Goal: Task Accomplishment & Management: Manage account settings

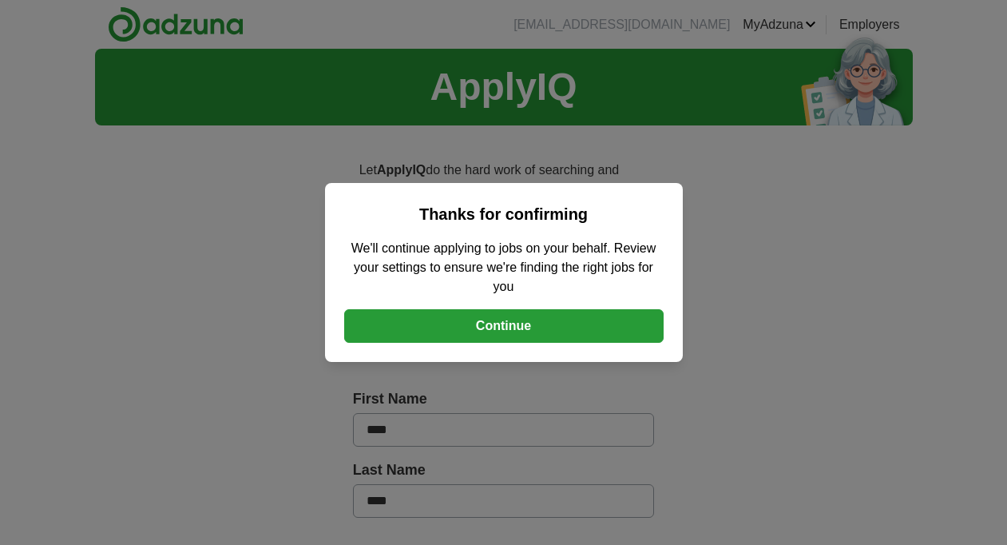
click at [511, 333] on button "Continue" at bounding box center [503, 326] width 319 height 34
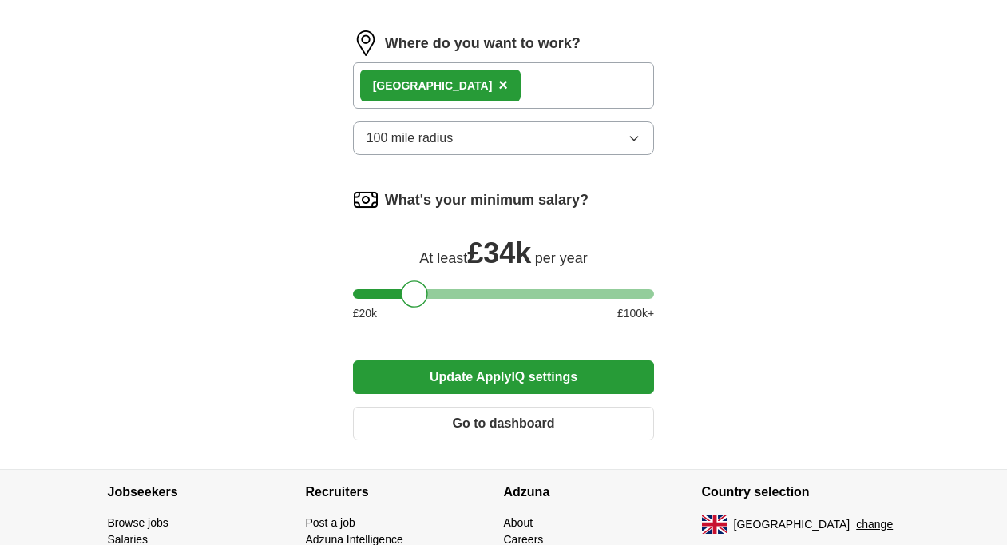
scroll to position [1593, 0]
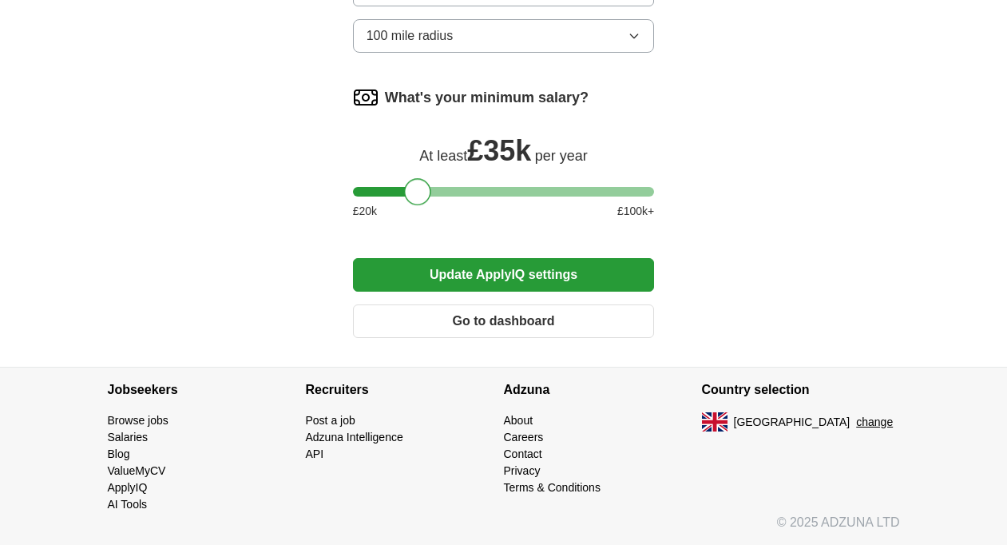
click at [422, 196] on div at bounding box center [417, 191] width 27 height 27
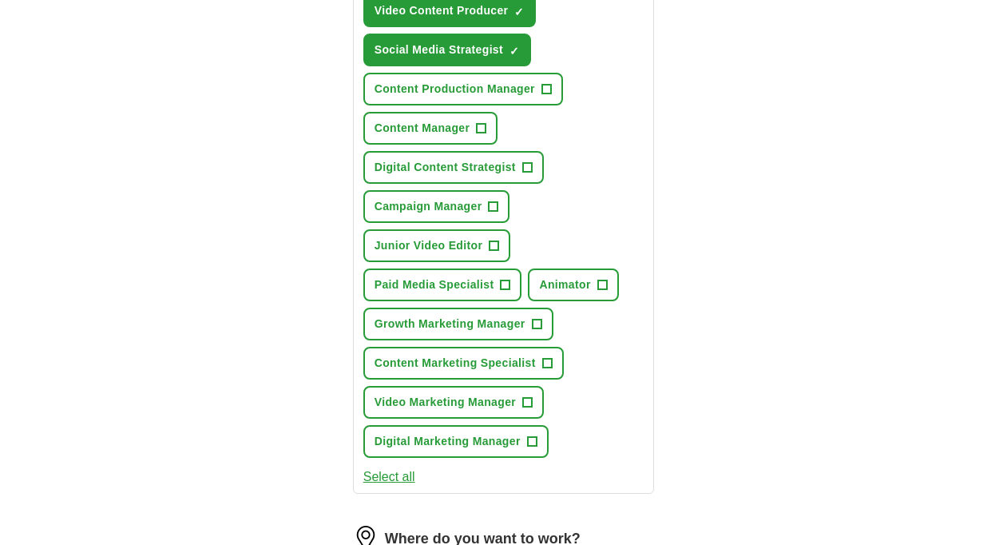
scroll to position [990, 0]
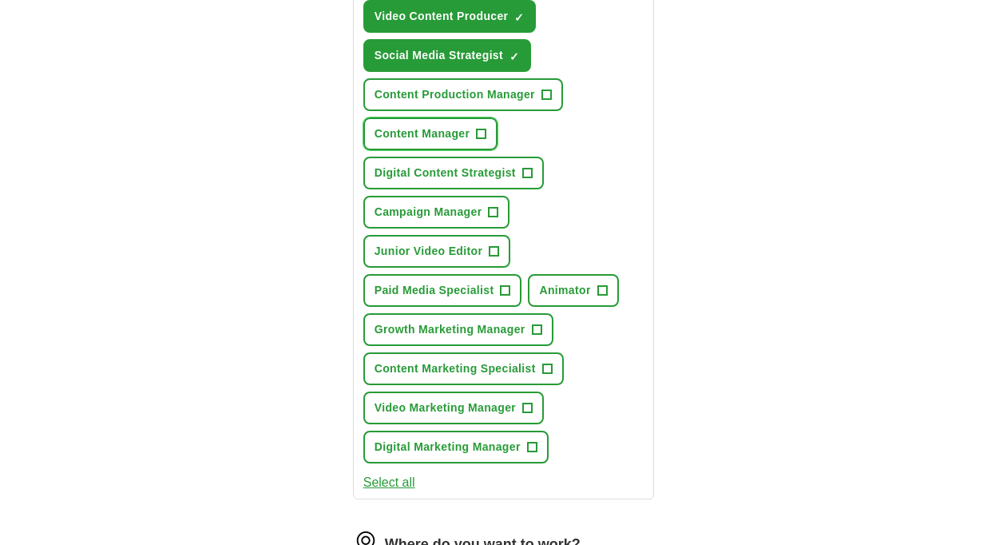
click at [482, 135] on span "+" at bounding box center [482, 134] width 10 height 13
click at [521, 172] on button "Digital Content Strategist +" at bounding box center [453, 172] width 180 height 33
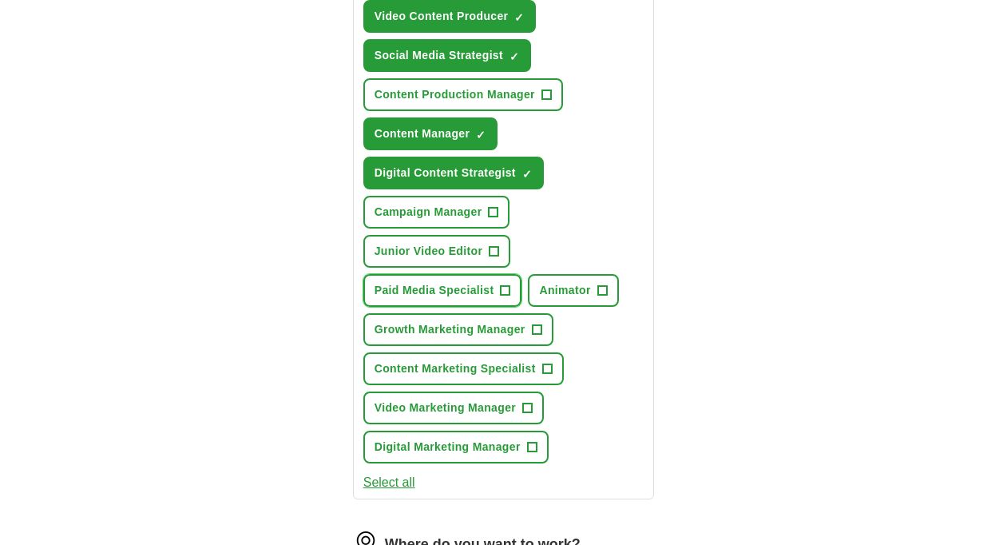
click at [506, 294] on span "+" at bounding box center [506, 290] width 10 height 13
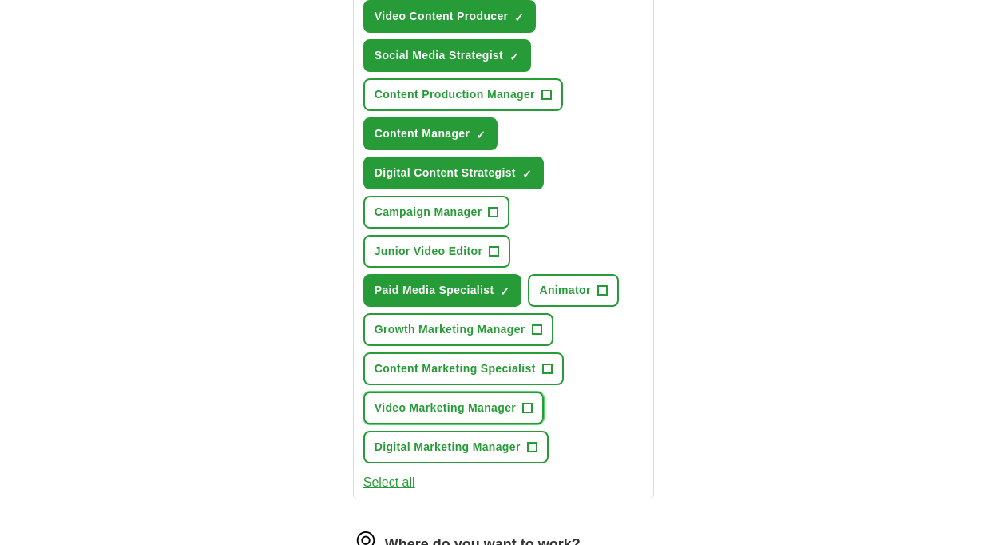
click at [523, 406] on button "Video Marketing Manager +" at bounding box center [453, 407] width 180 height 33
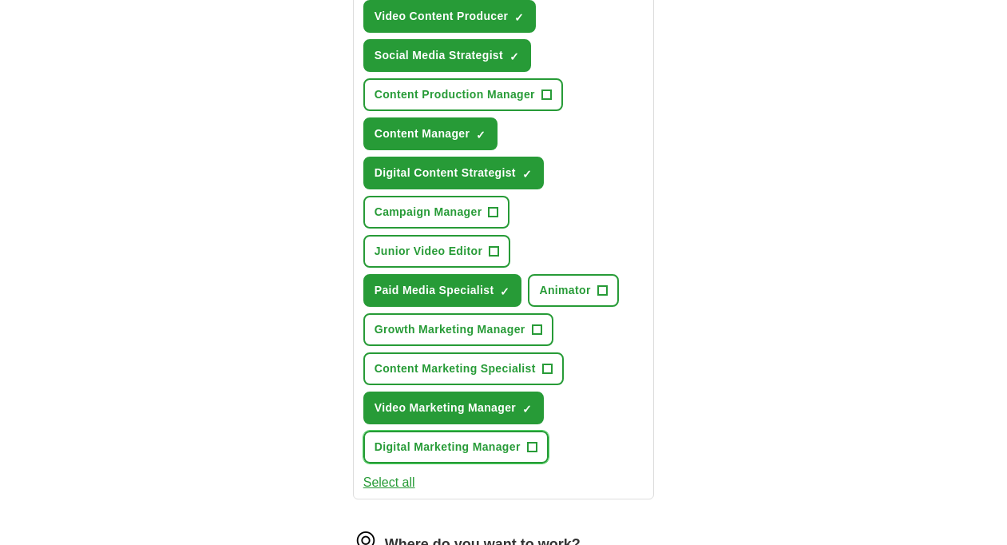
click at [537, 442] on span "+" at bounding box center [532, 447] width 10 height 13
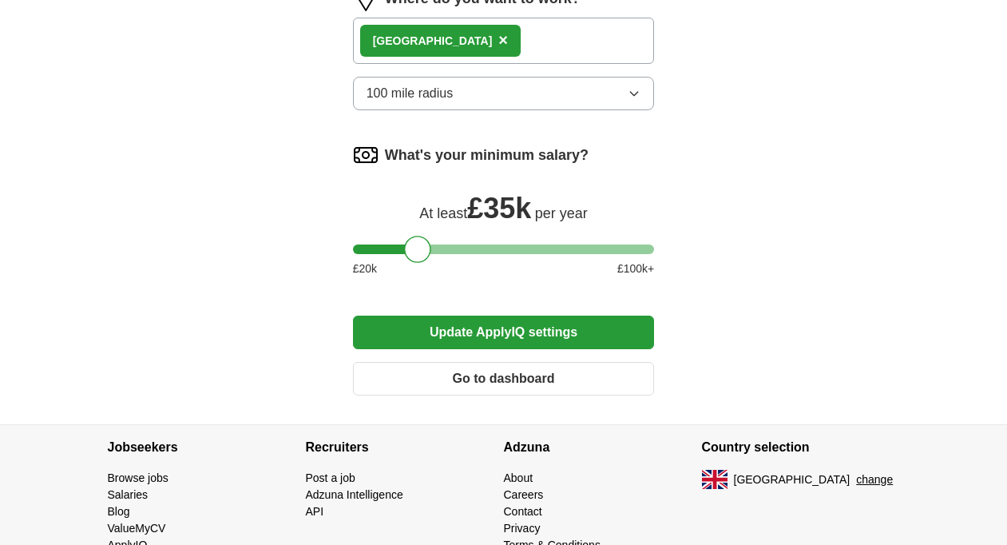
scroll to position [1543, 0]
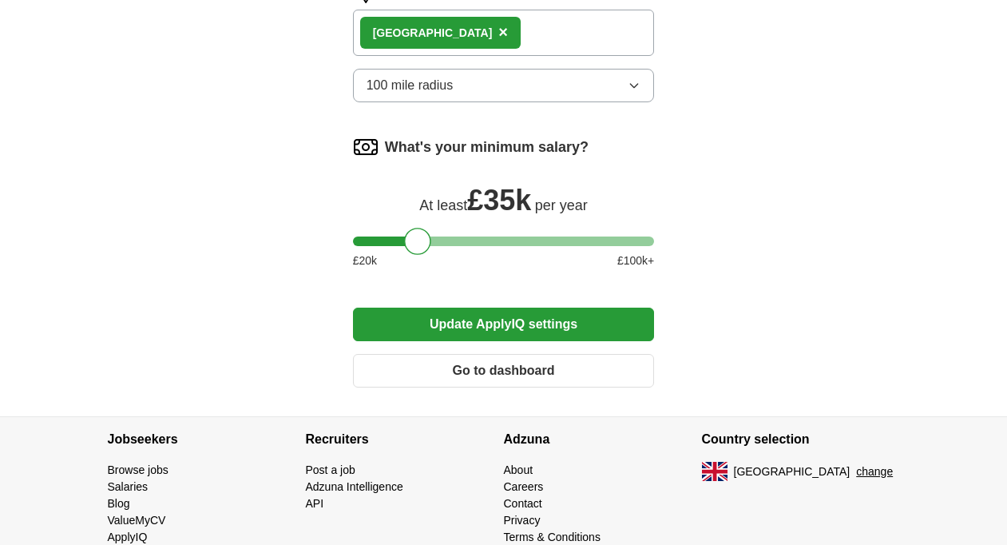
click at [514, 325] on button "Update ApplyIQ settings" at bounding box center [504, 324] width 302 height 34
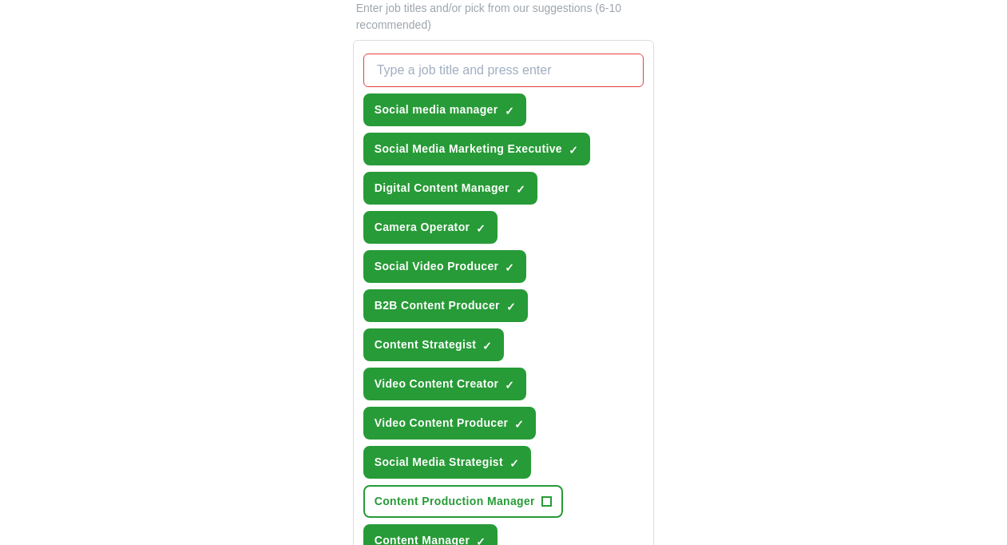
scroll to position [584, 0]
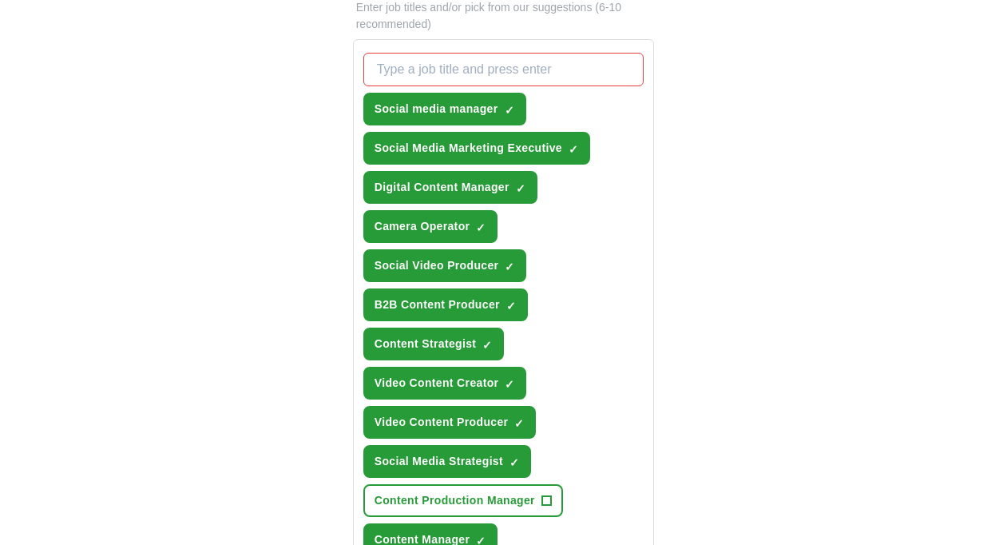
click at [338, 315] on div "Let ApplyIQ do the hard work of searching and applying for jobs. Just tell us w…" at bounding box center [503, 513] width 409 height 1919
